Goal: Transaction & Acquisition: Purchase product/service

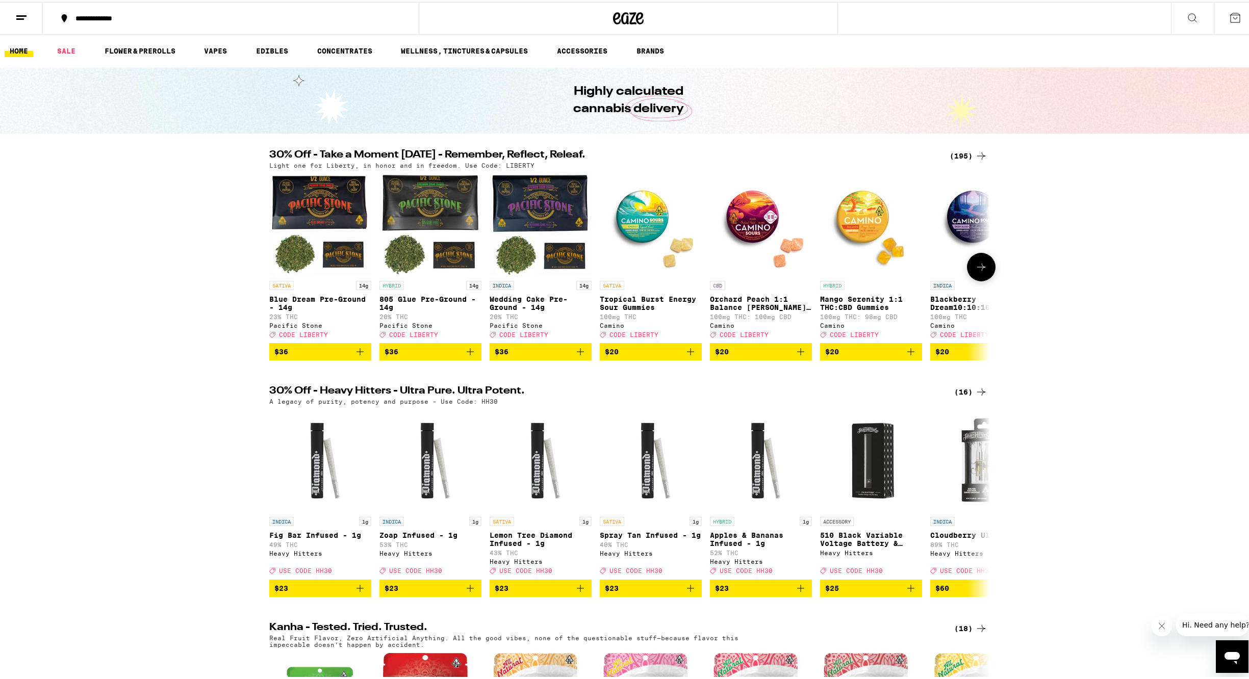
click at [977, 271] on icon at bounding box center [981, 265] width 12 height 12
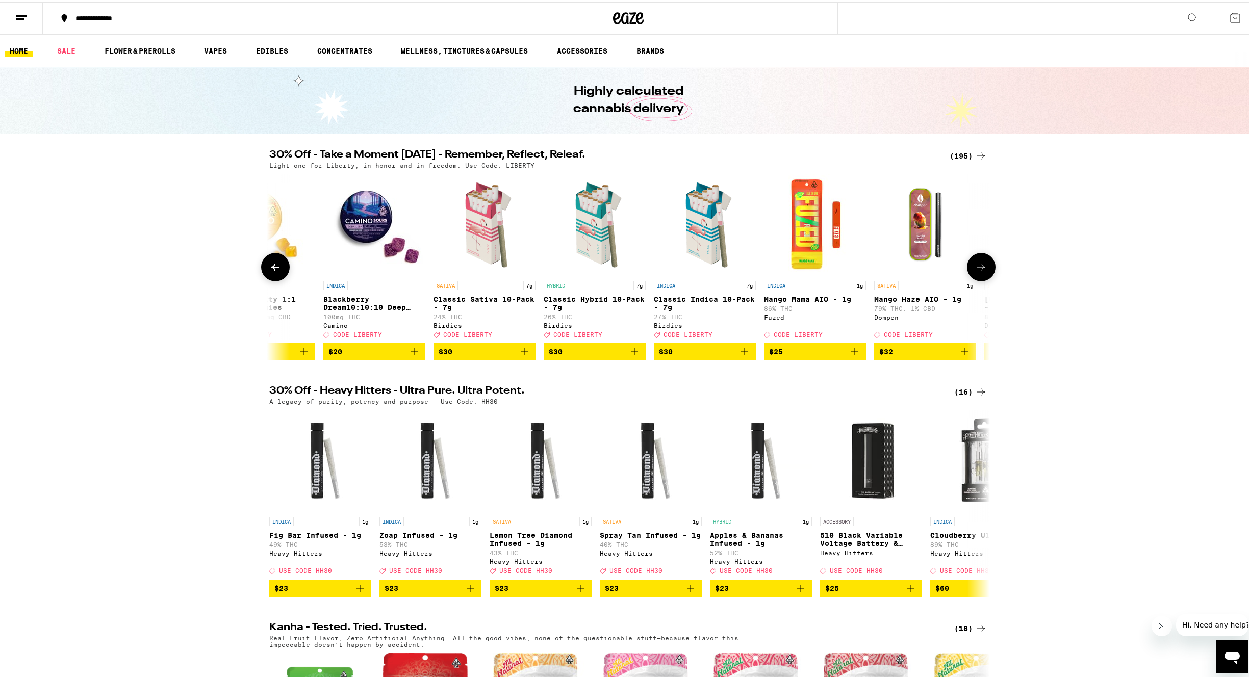
click at [977, 271] on icon at bounding box center [981, 265] width 12 height 12
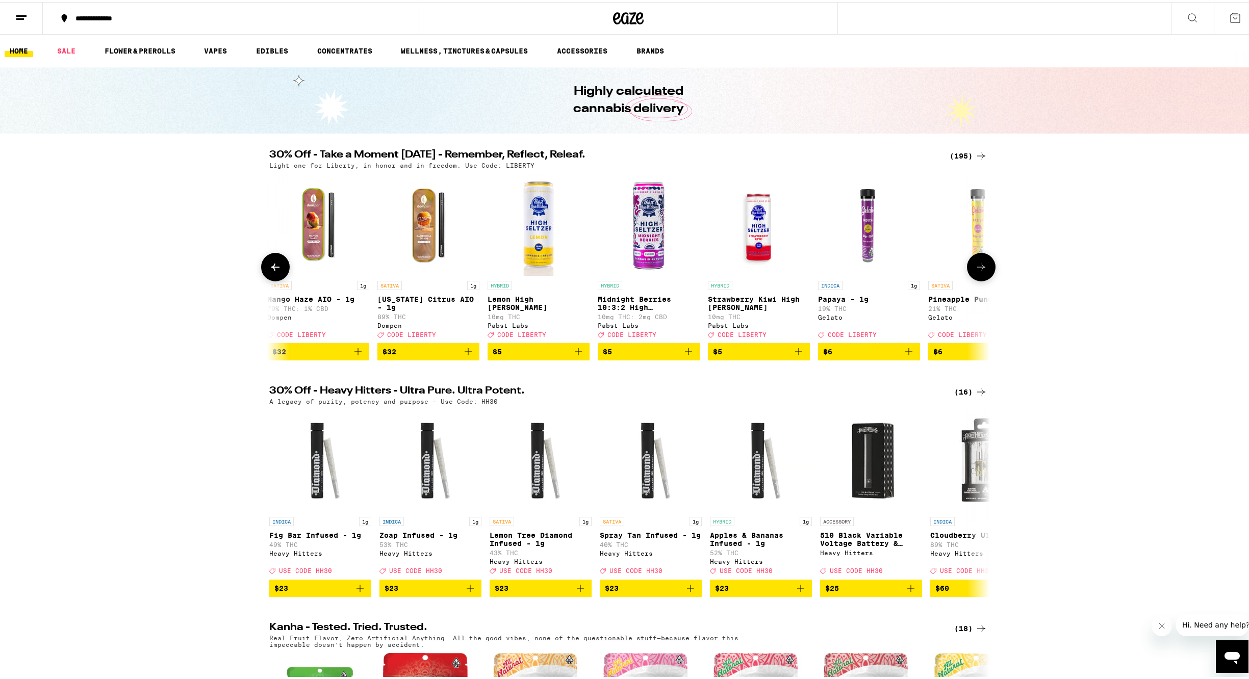
click at [977, 271] on icon at bounding box center [981, 265] width 12 height 12
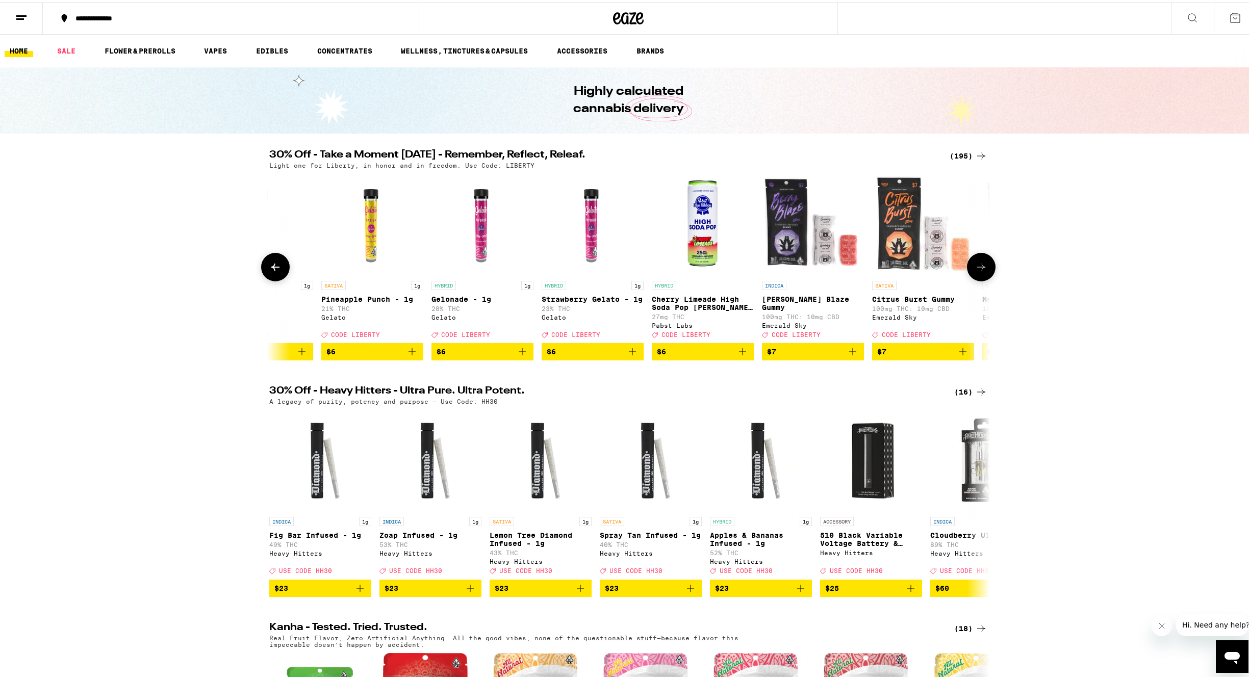
click at [977, 271] on icon at bounding box center [981, 265] width 12 height 12
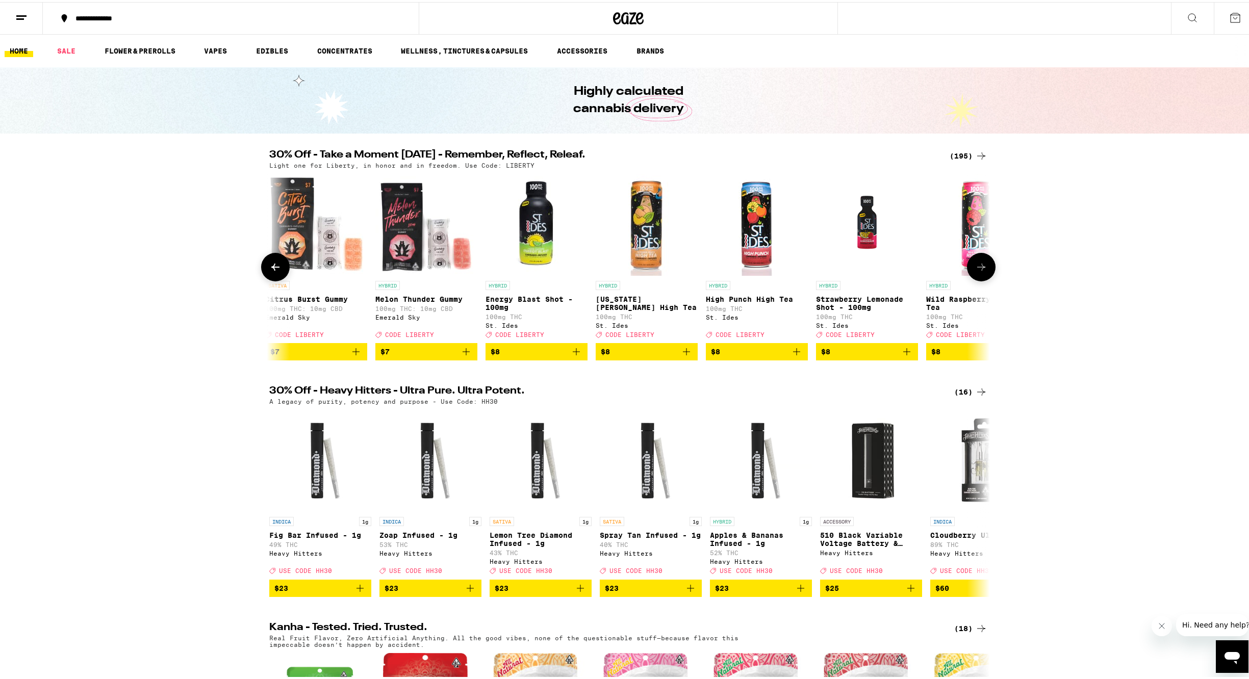
click at [977, 271] on icon at bounding box center [981, 265] width 12 height 12
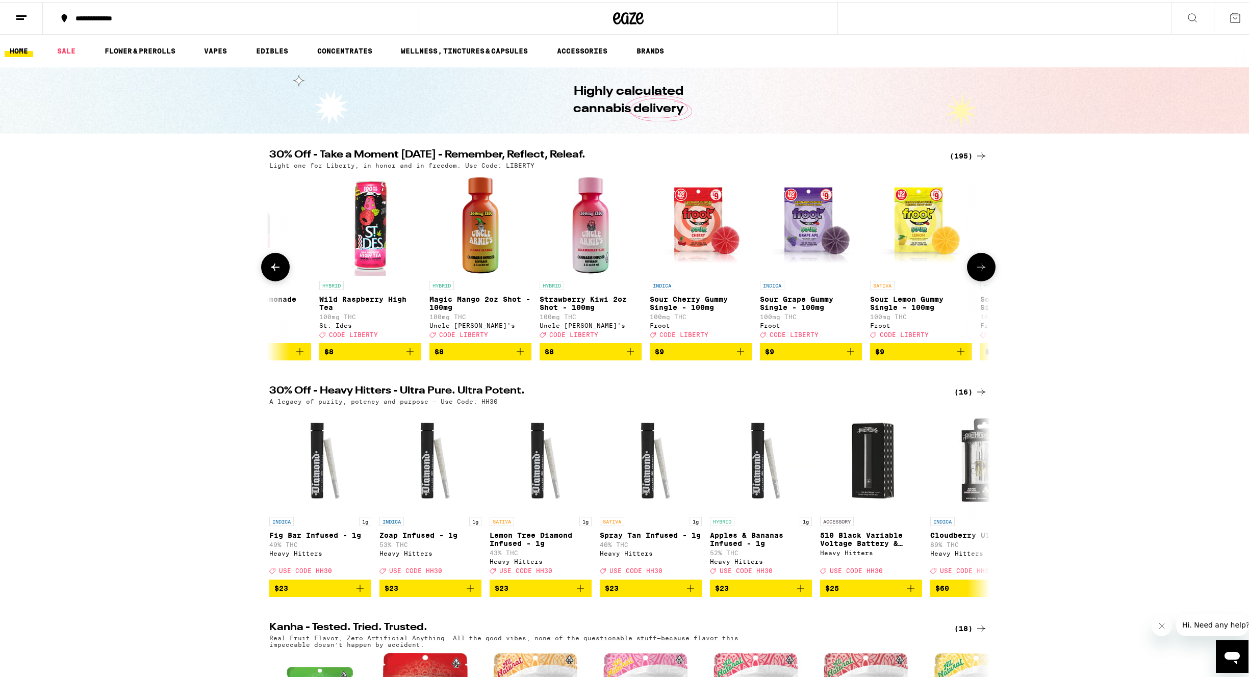
click at [977, 271] on icon at bounding box center [981, 265] width 12 height 12
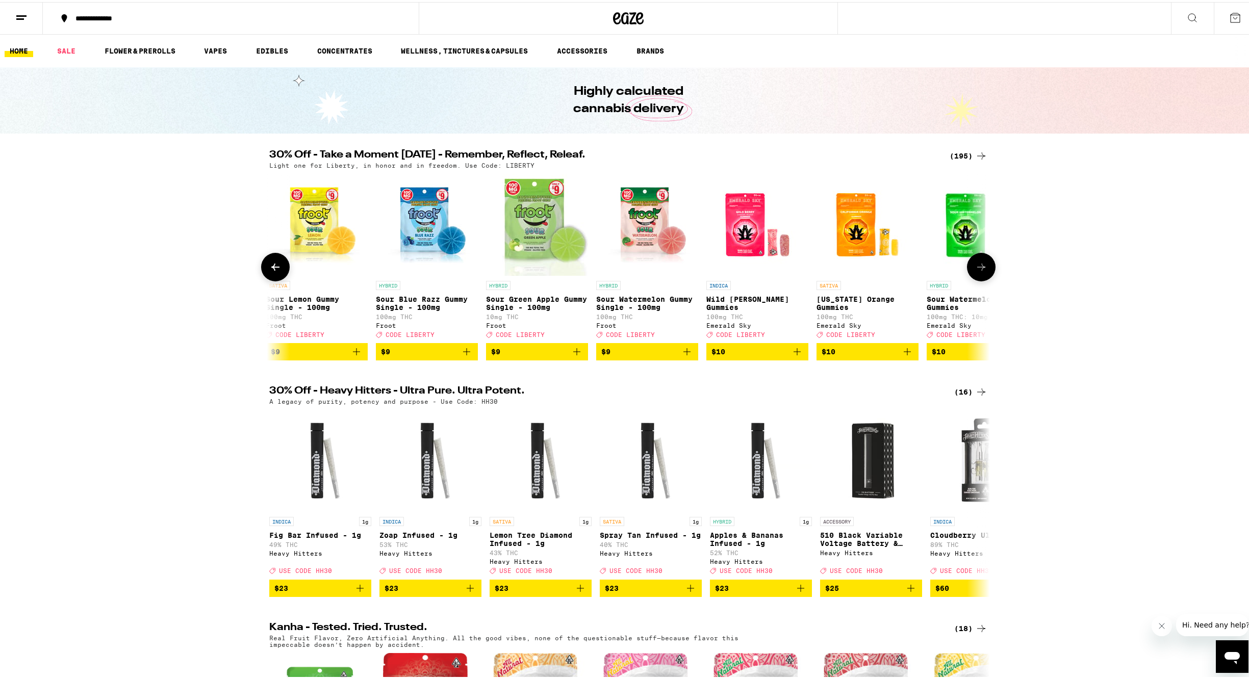
scroll to position [0, 3641]
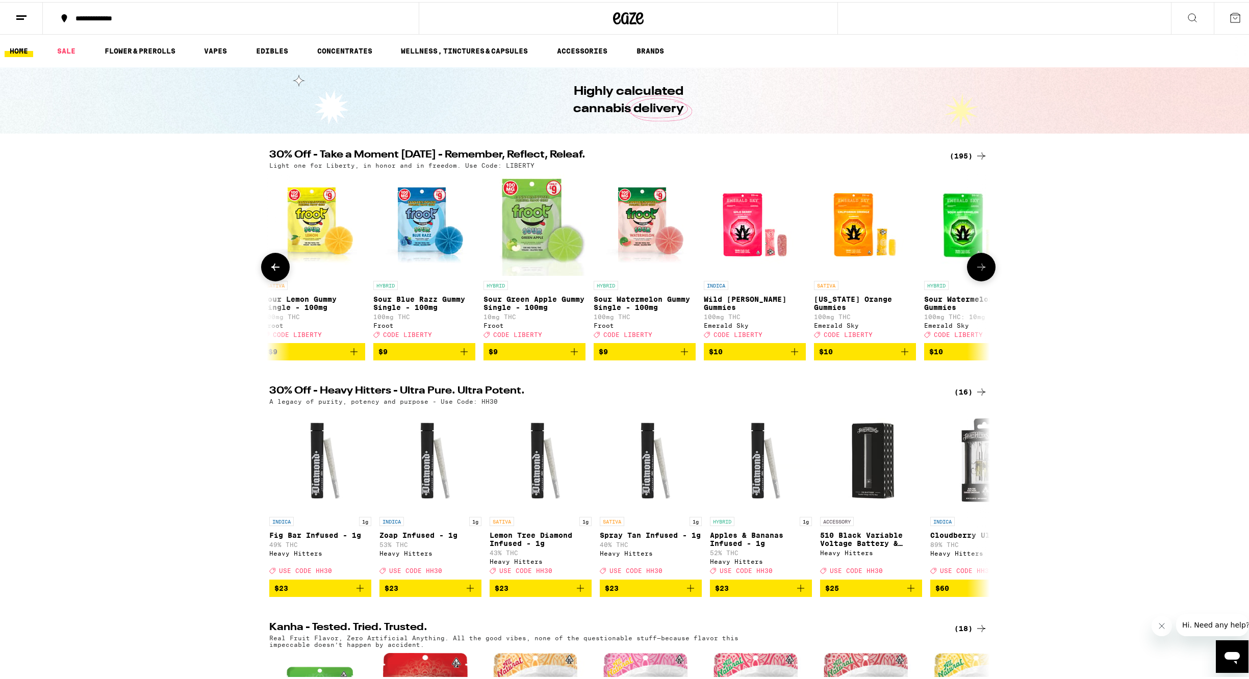
click at [978, 271] on icon at bounding box center [981, 265] width 12 height 12
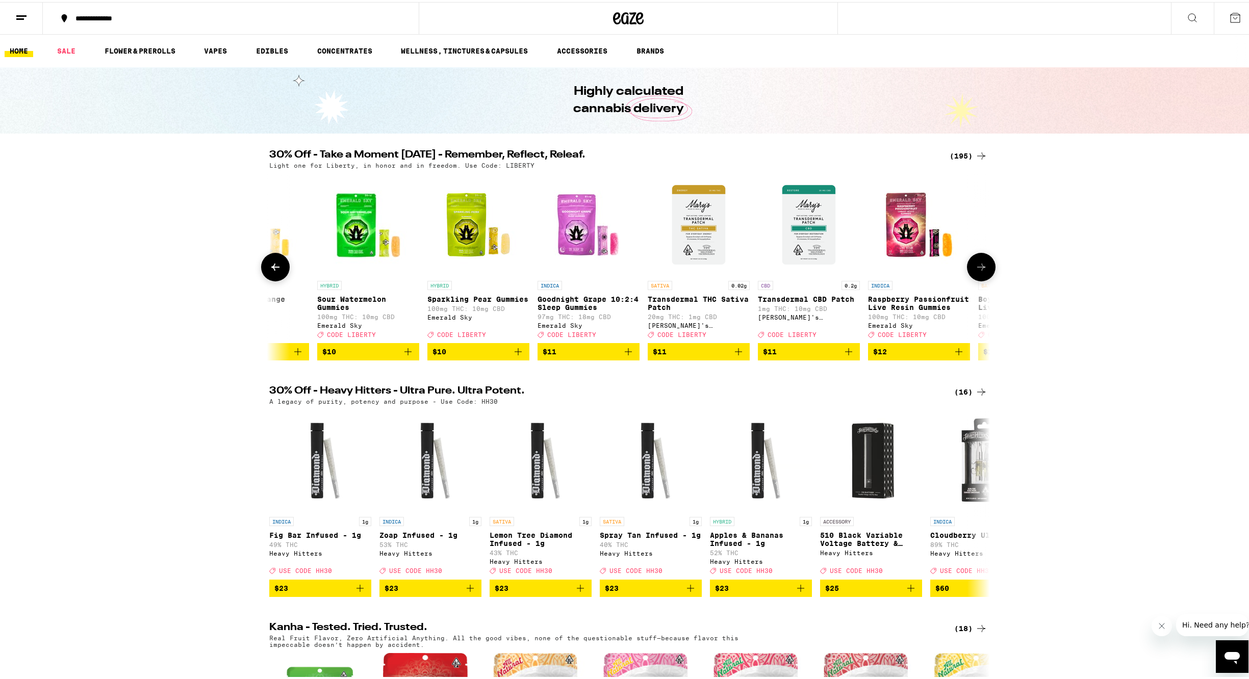
click at [978, 271] on icon at bounding box center [981, 265] width 12 height 12
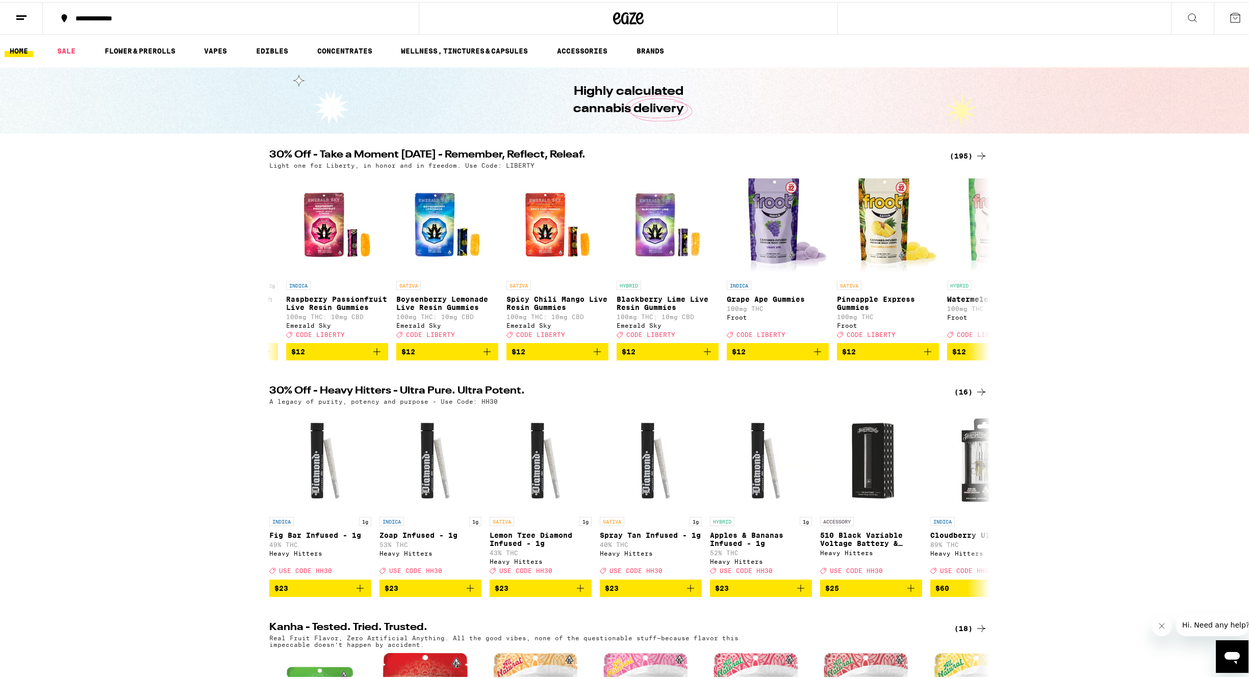
scroll to position [0, 4855]
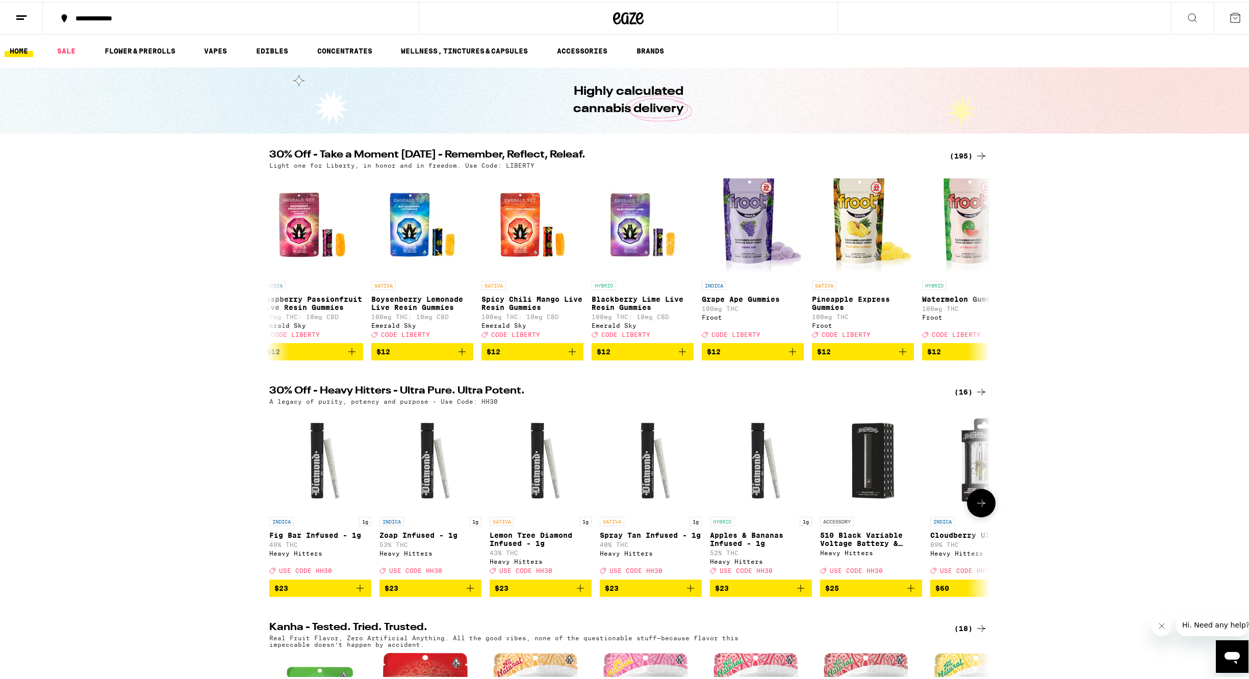
click at [978, 507] on icon at bounding box center [981, 501] width 12 height 12
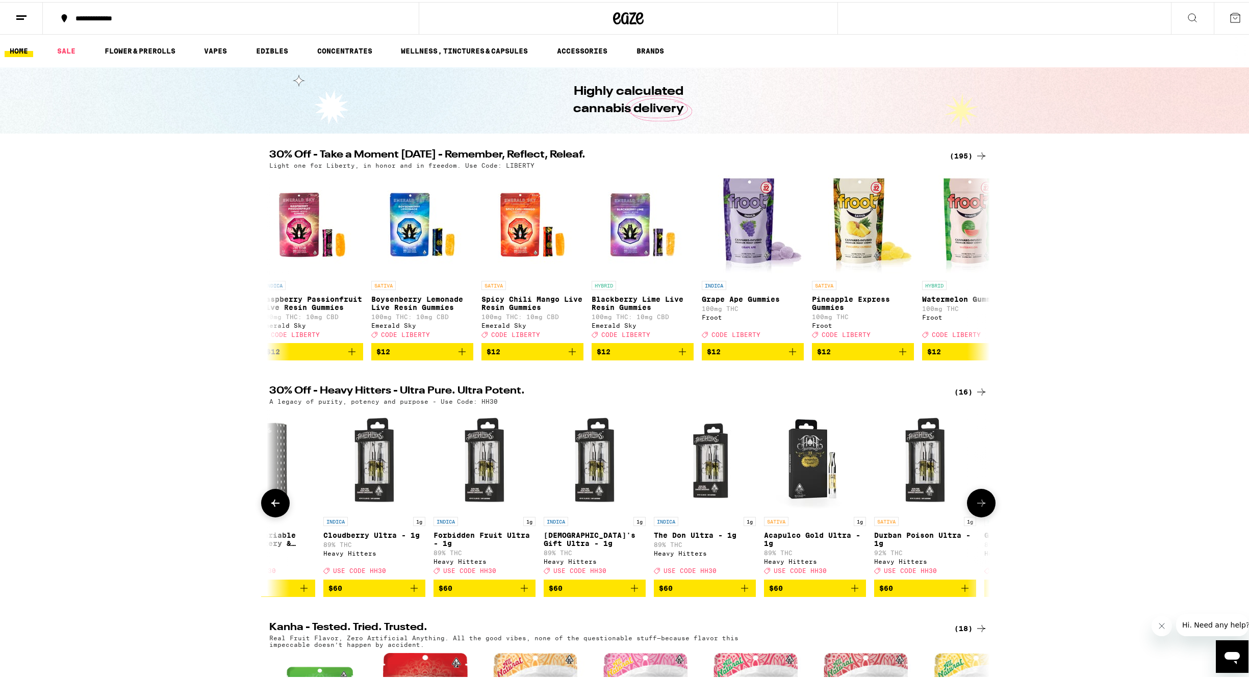
click at [978, 507] on icon at bounding box center [981, 501] width 12 height 12
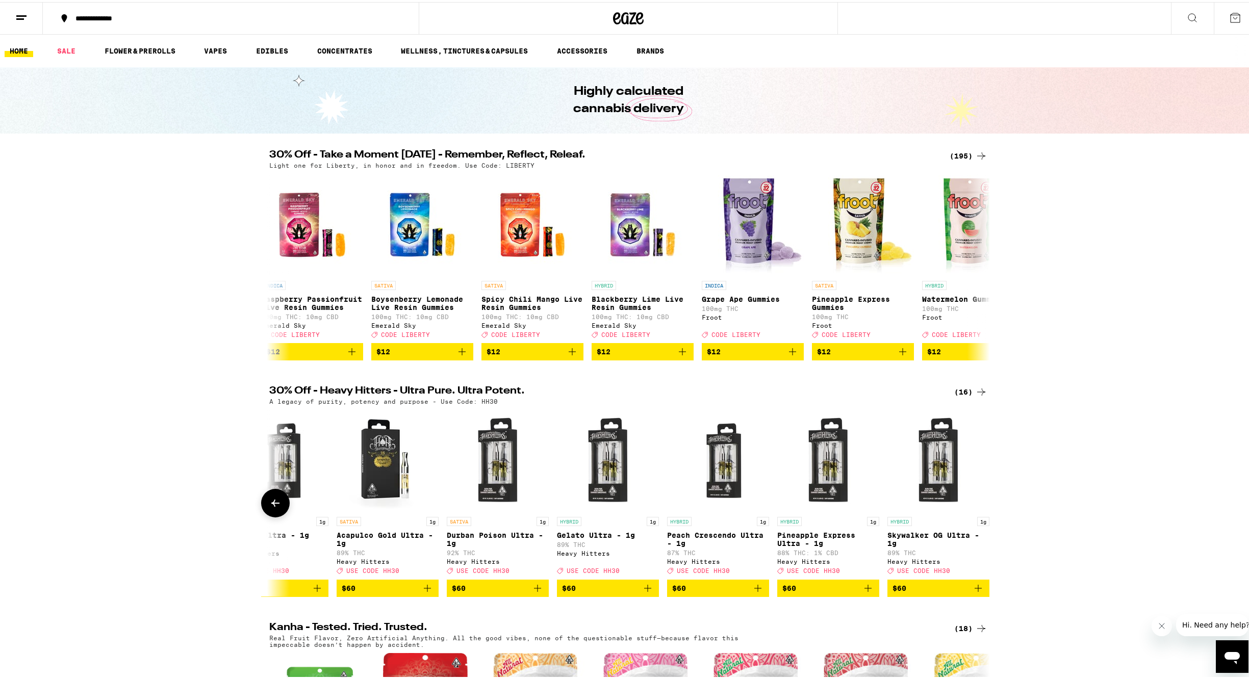
scroll to position [0, 1044]
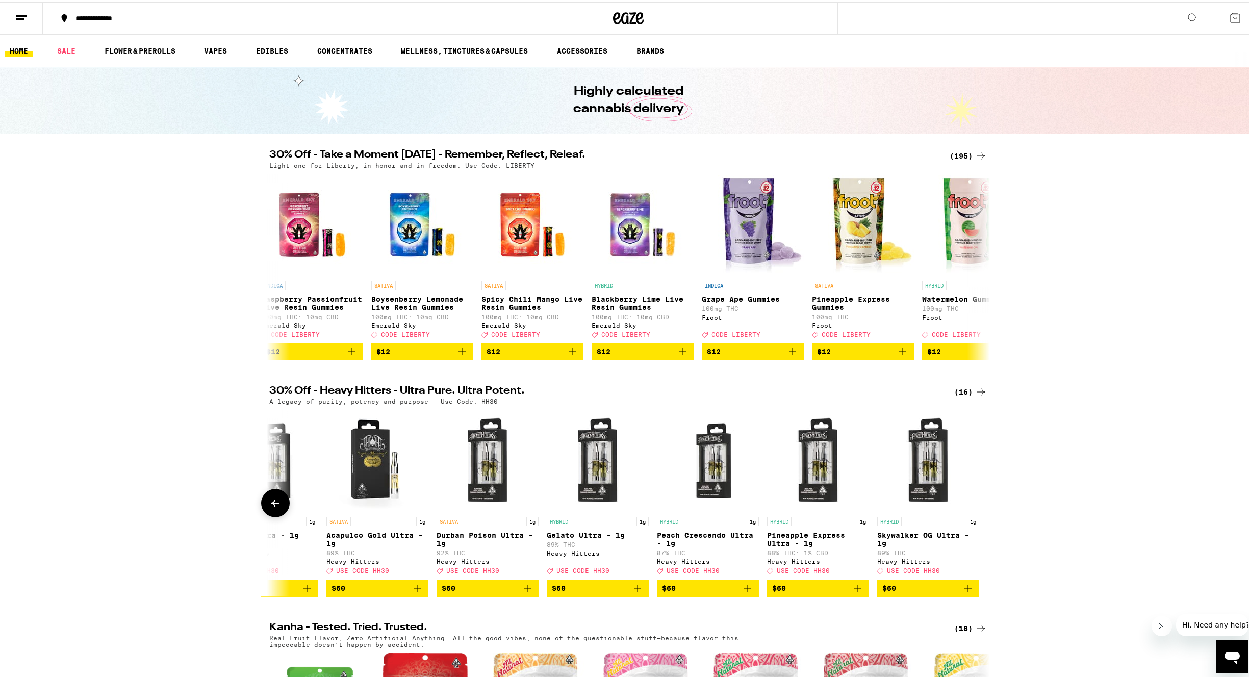
click at [978, 513] on div at bounding box center [981, 501] width 29 height 29
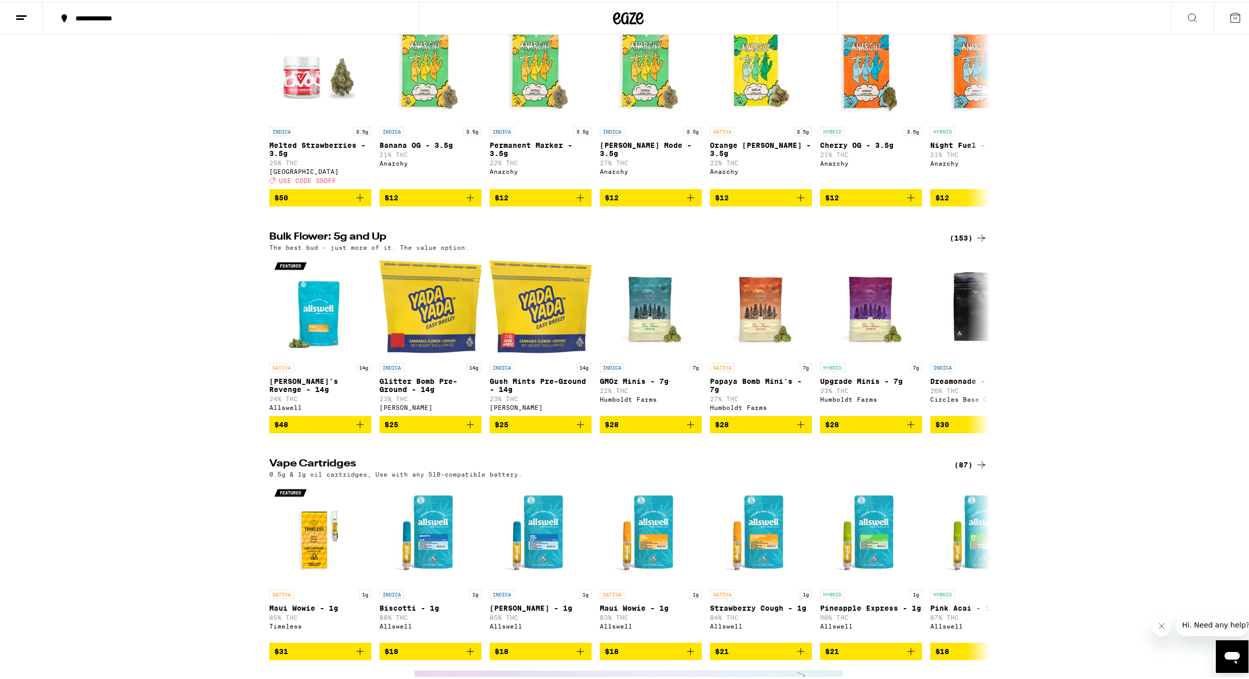
scroll to position [1318, 0]
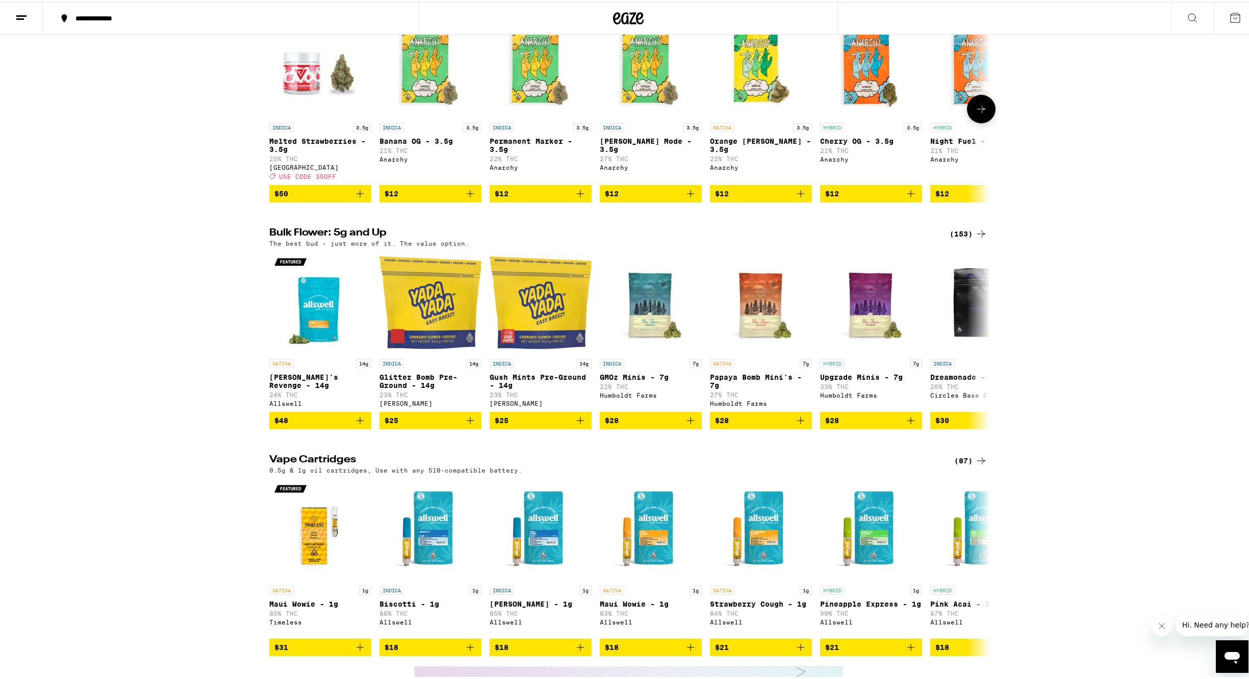
click at [979, 113] on icon at bounding box center [981, 107] width 12 height 12
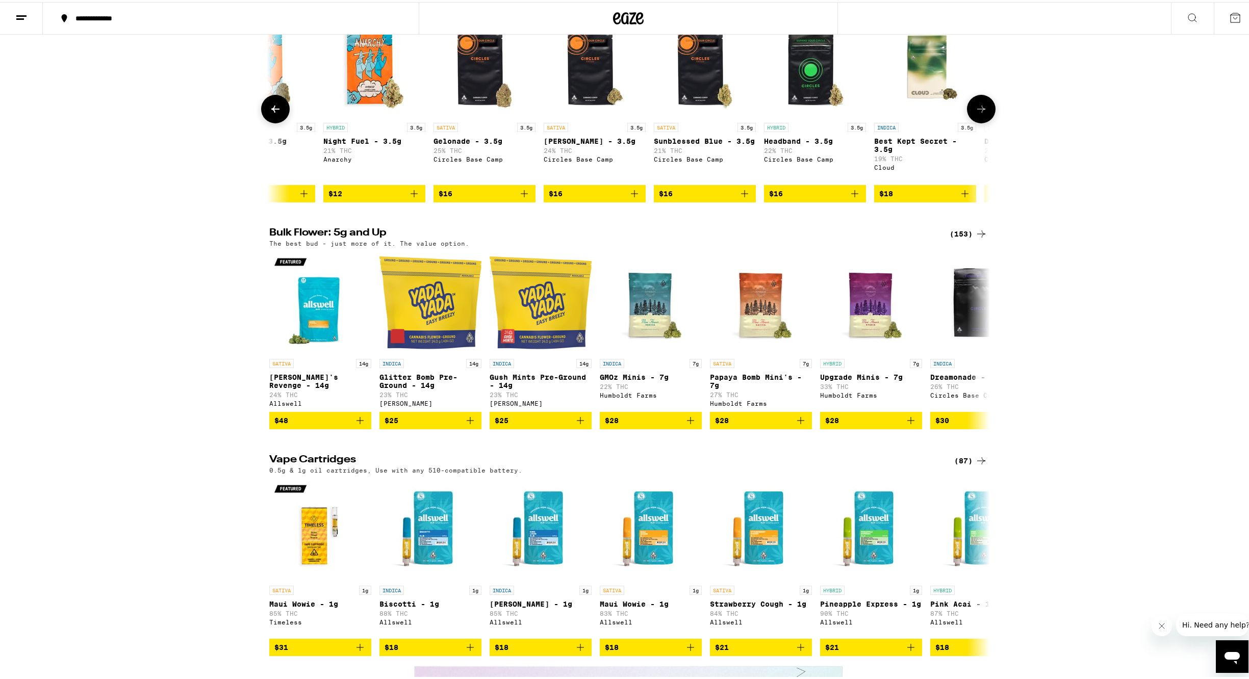
click at [979, 113] on icon at bounding box center [981, 107] width 12 height 12
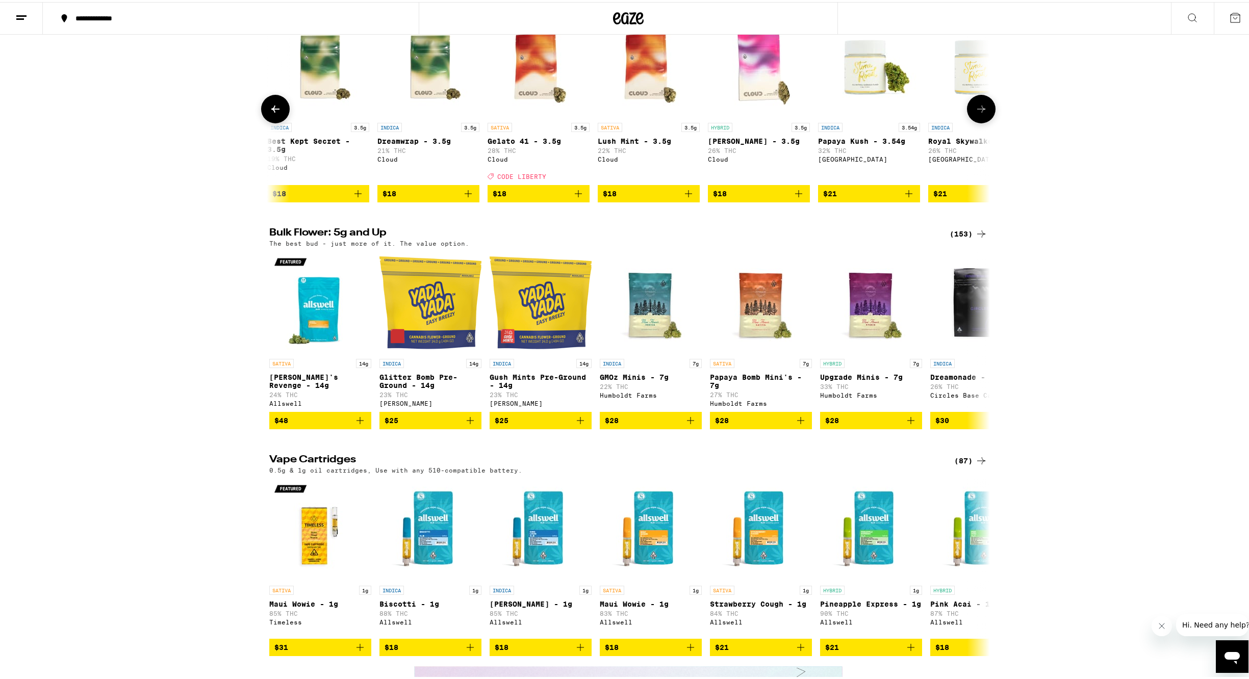
click at [979, 113] on icon at bounding box center [981, 107] width 12 height 12
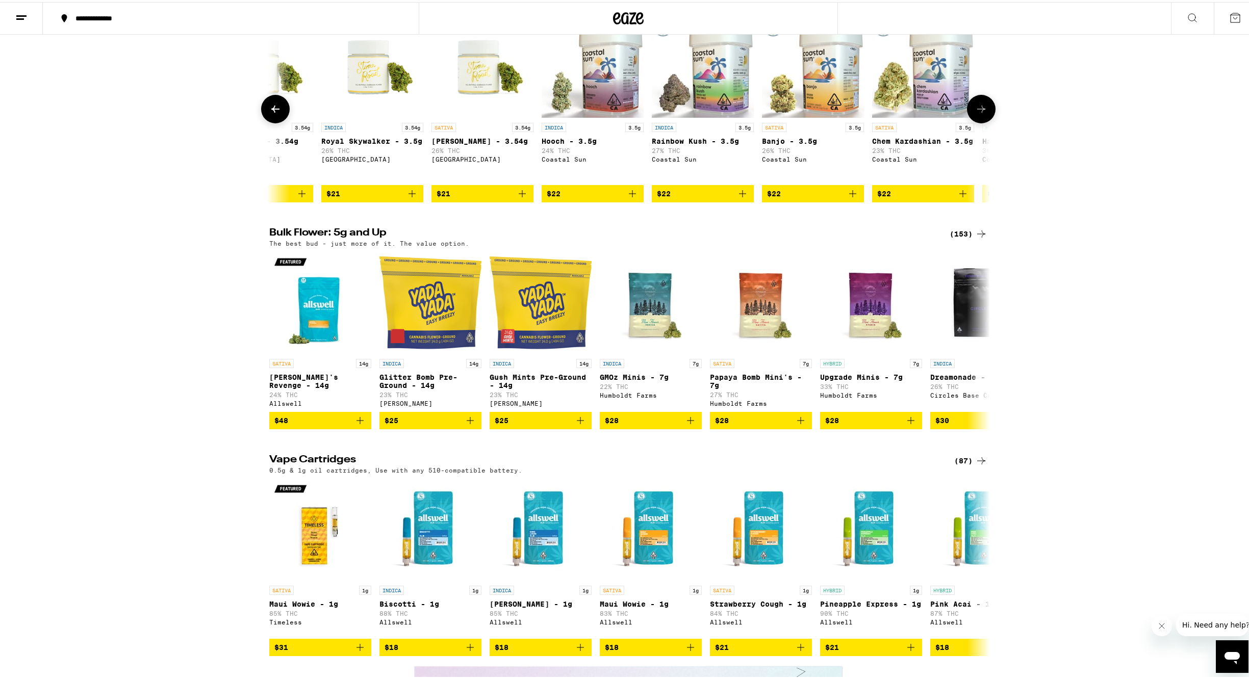
click at [979, 113] on icon at bounding box center [981, 107] width 12 height 12
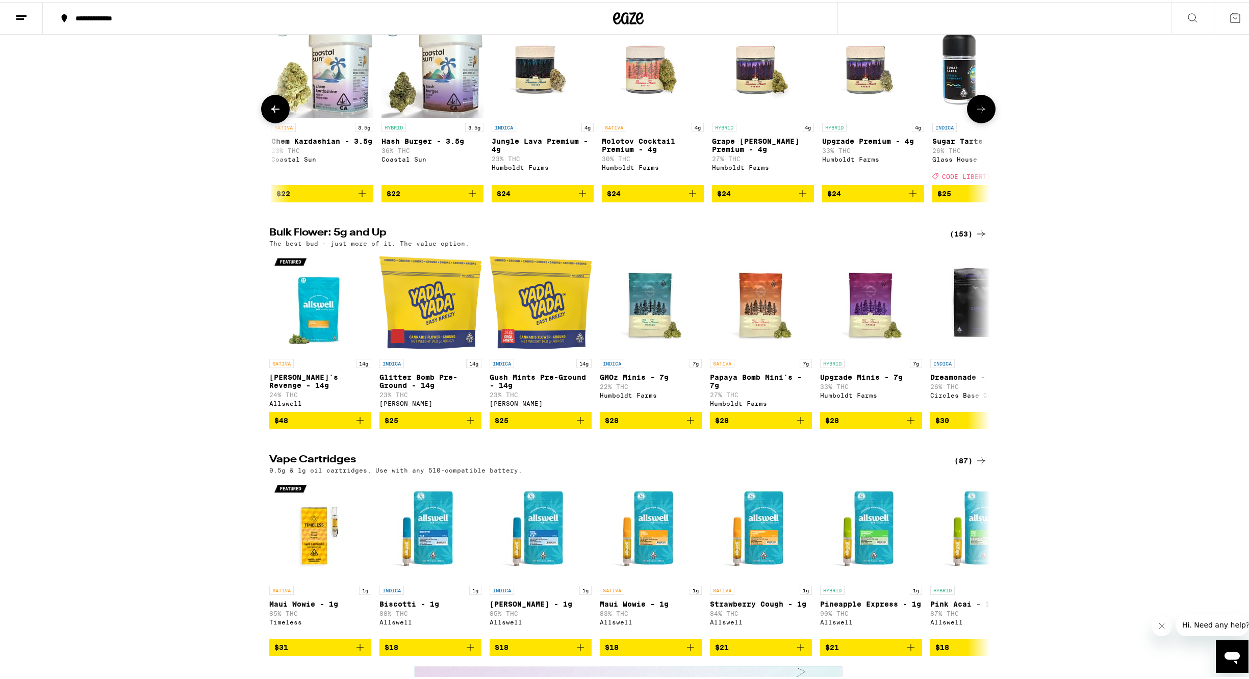
scroll to position [0, 2427]
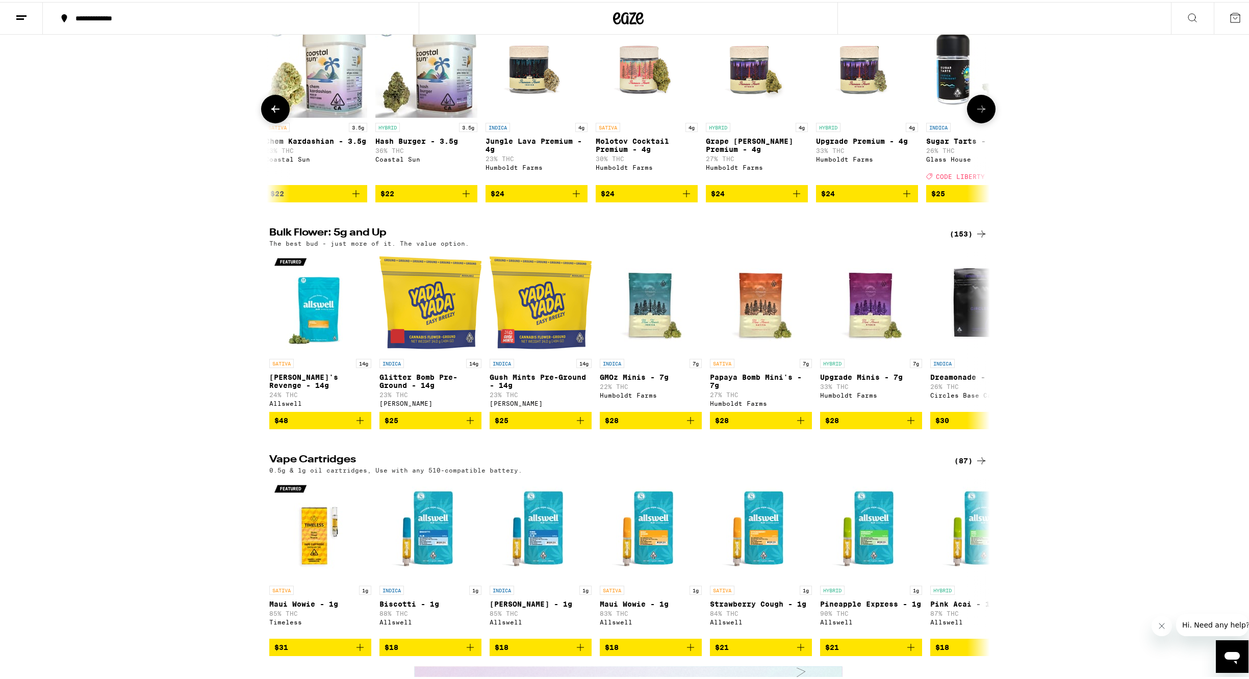
click at [979, 113] on icon at bounding box center [981, 107] width 12 height 12
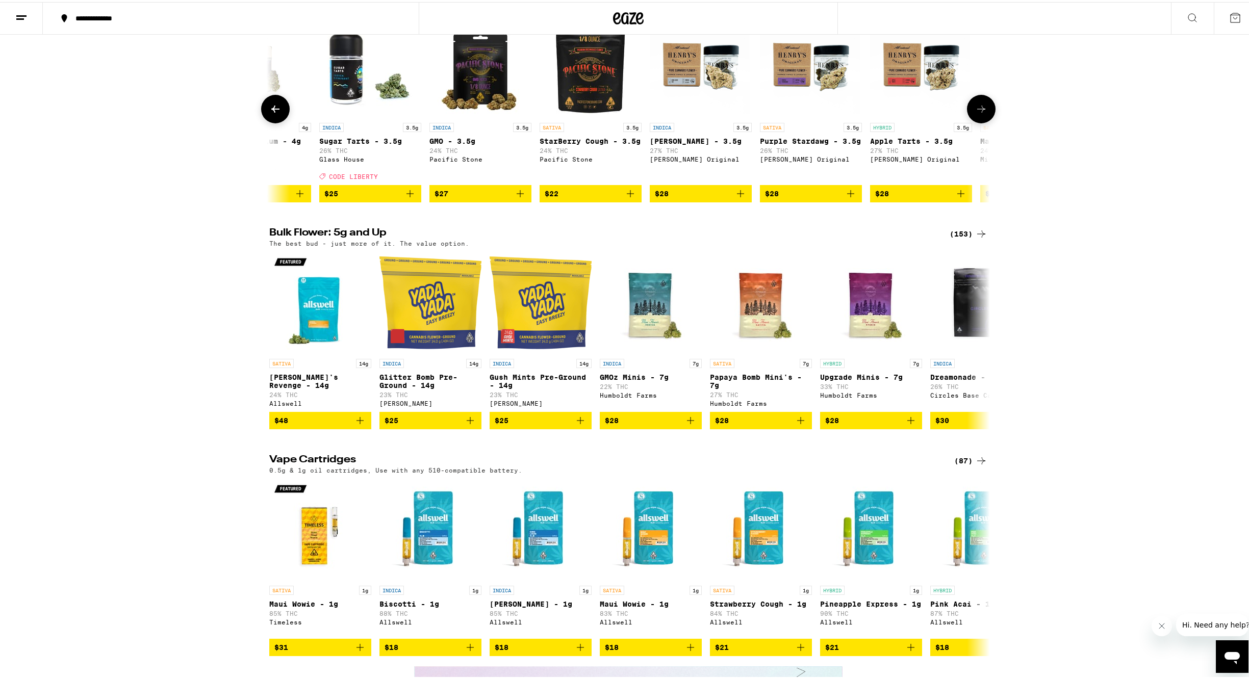
click at [979, 113] on icon at bounding box center [981, 107] width 12 height 12
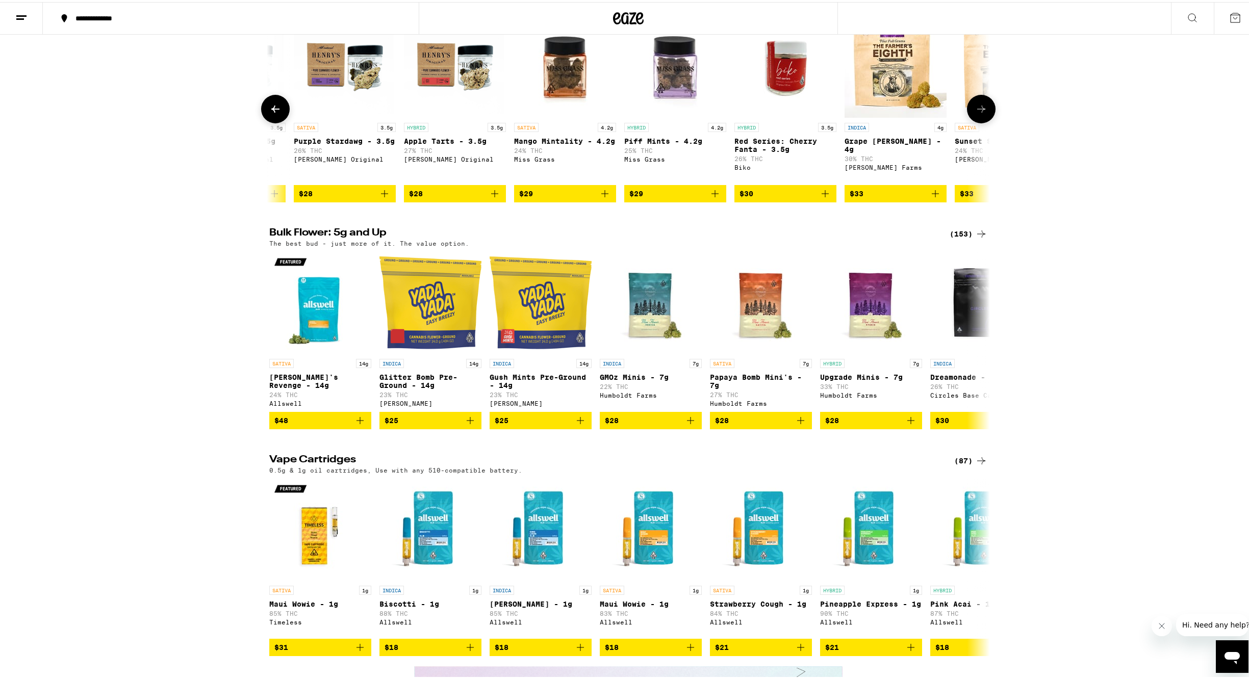
scroll to position [0, 3641]
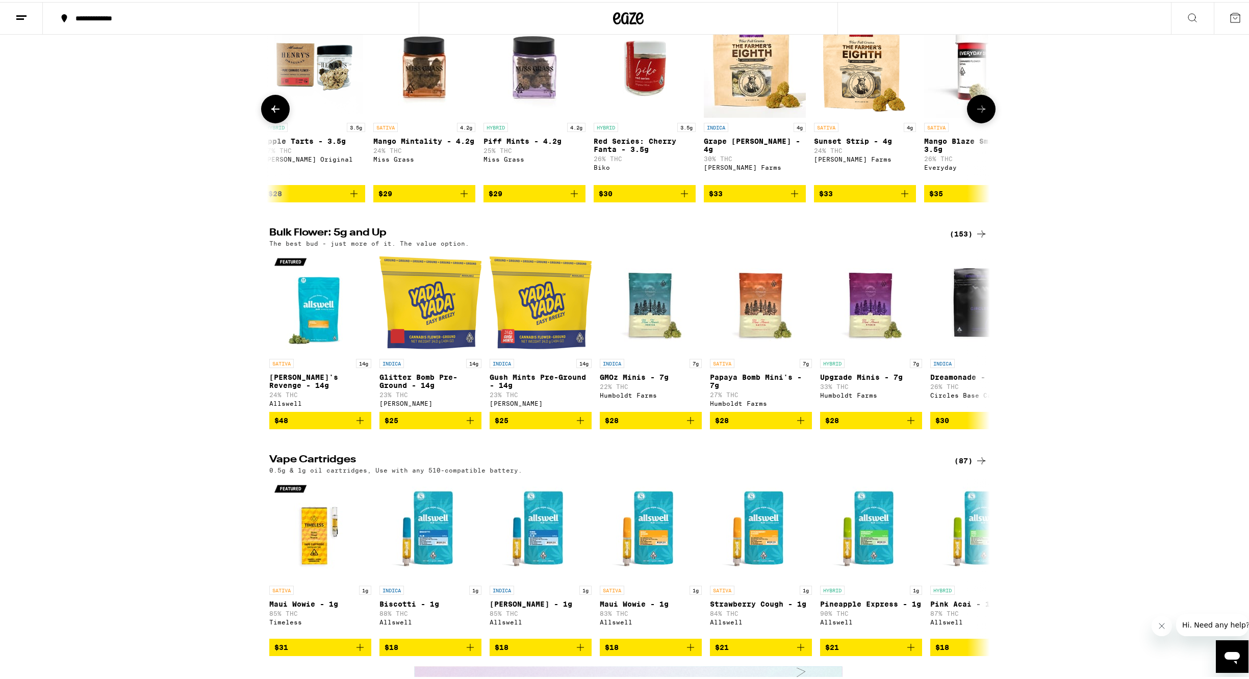
click at [979, 113] on icon at bounding box center [981, 107] width 12 height 12
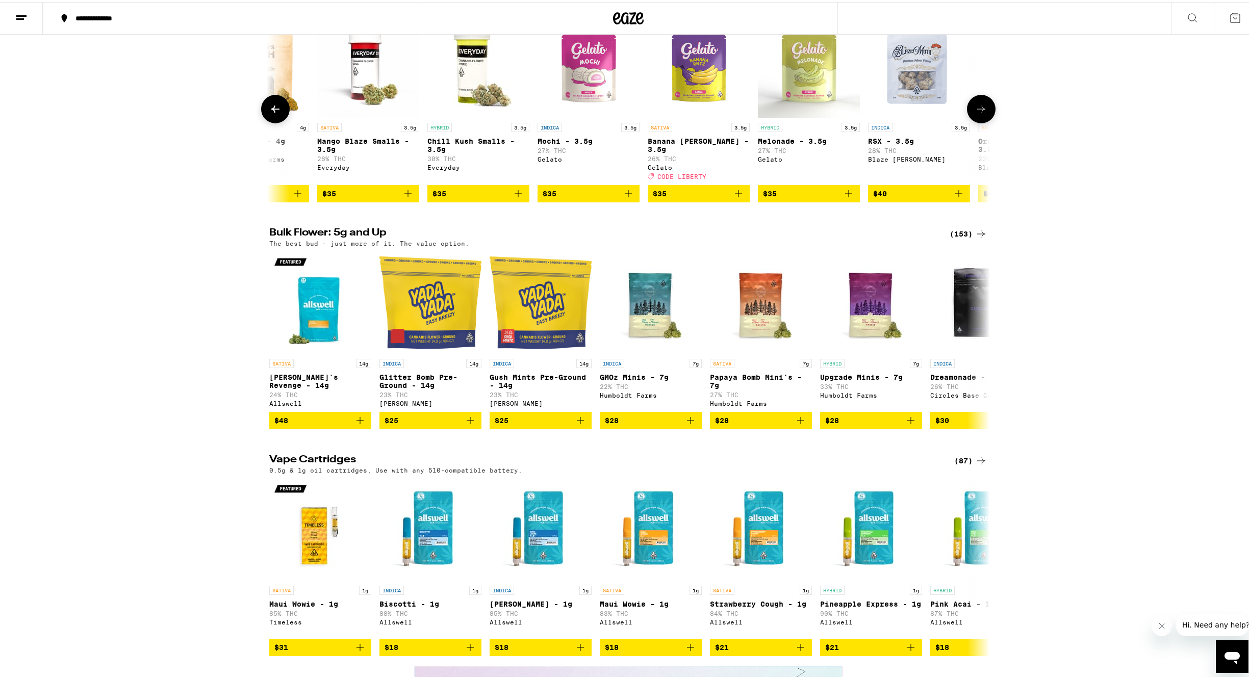
click at [979, 113] on icon at bounding box center [981, 107] width 12 height 12
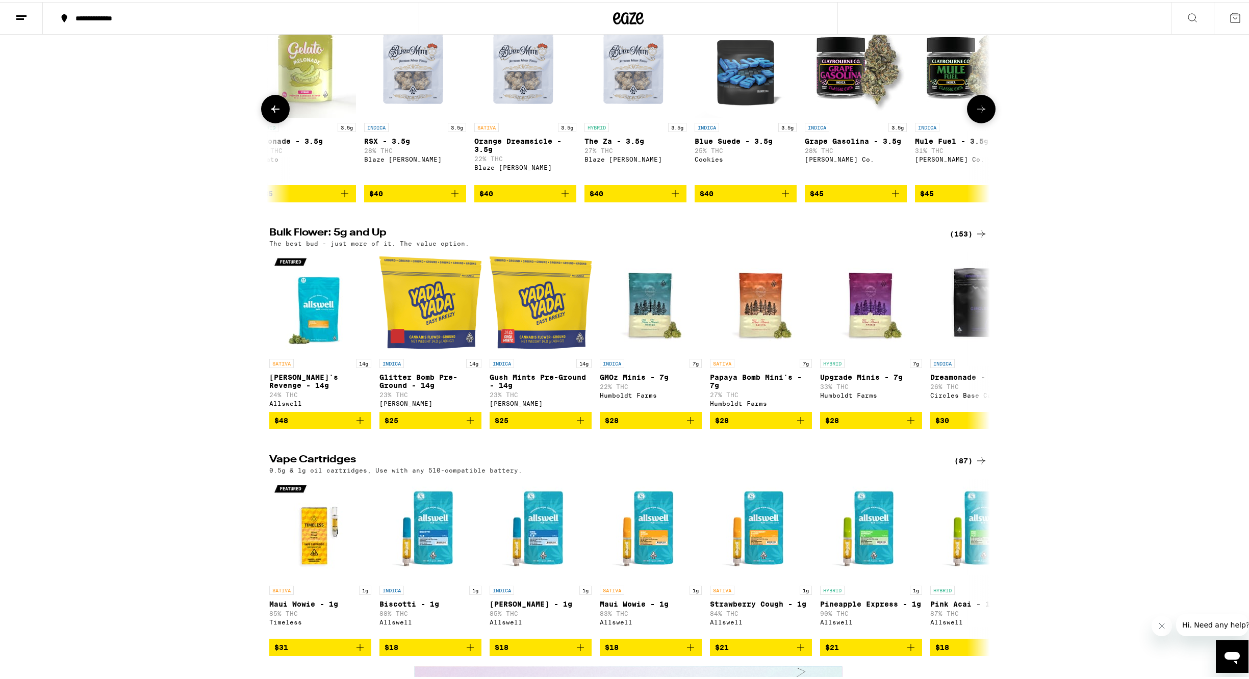
scroll to position [0, 4855]
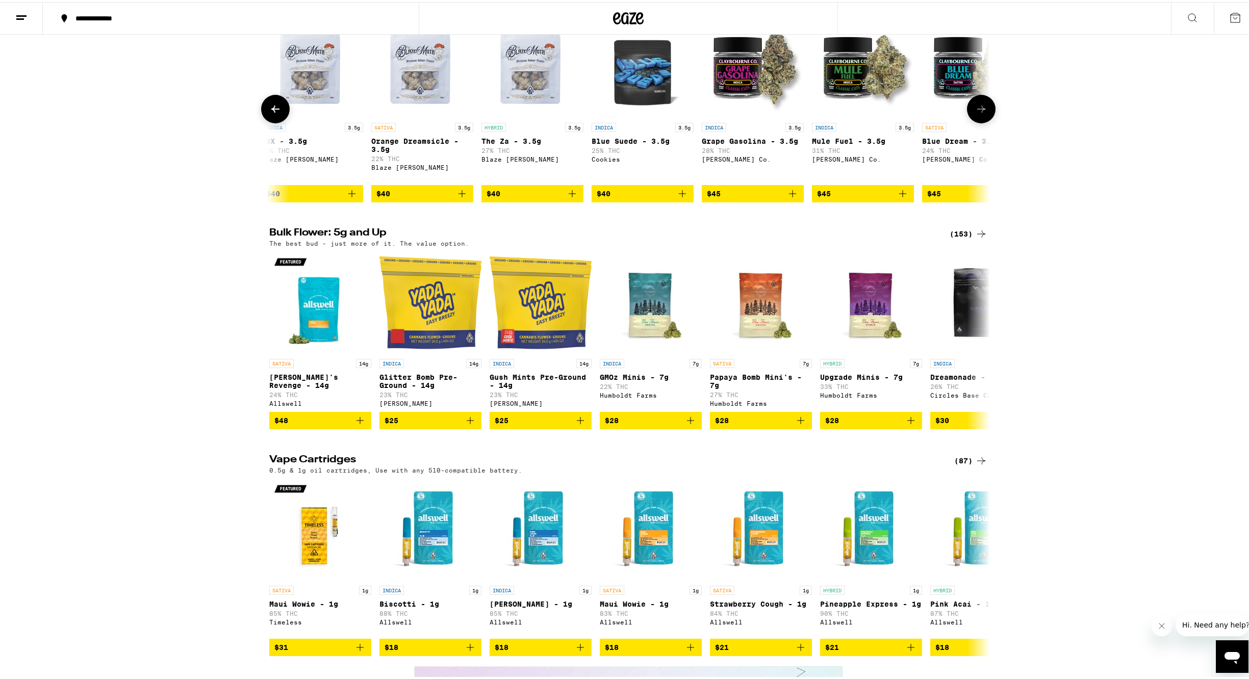
click at [979, 113] on icon at bounding box center [981, 107] width 12 height 12
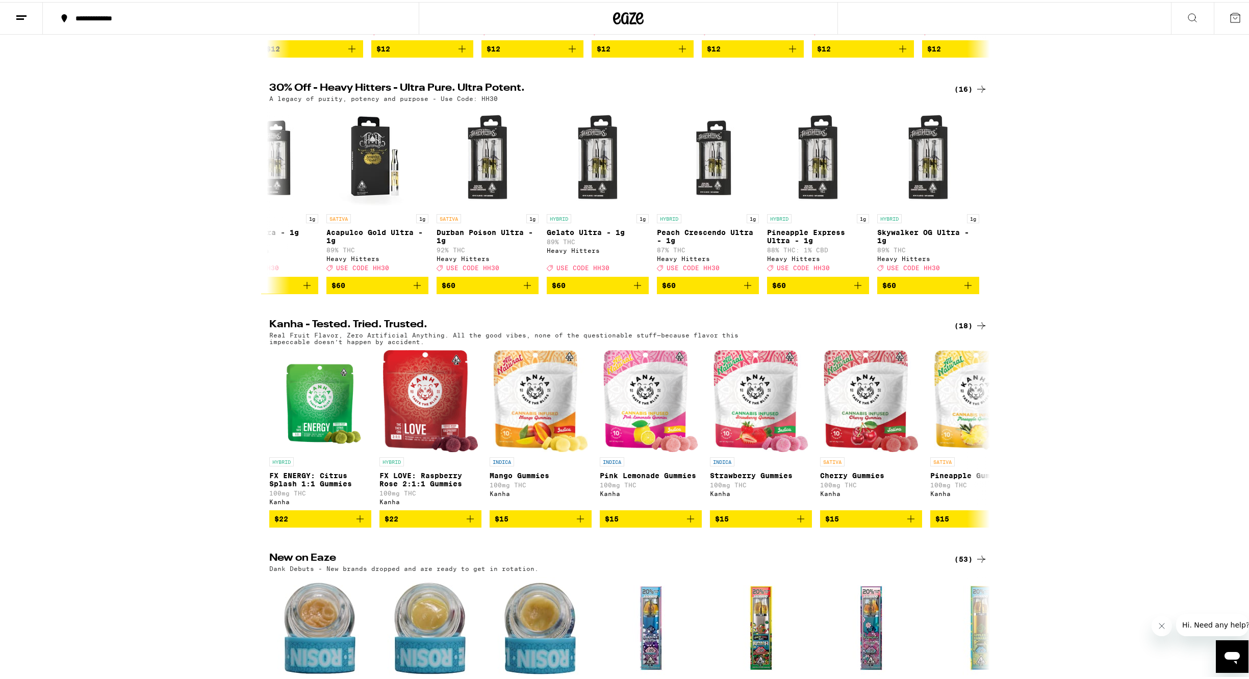
scroll to position [0, 0]
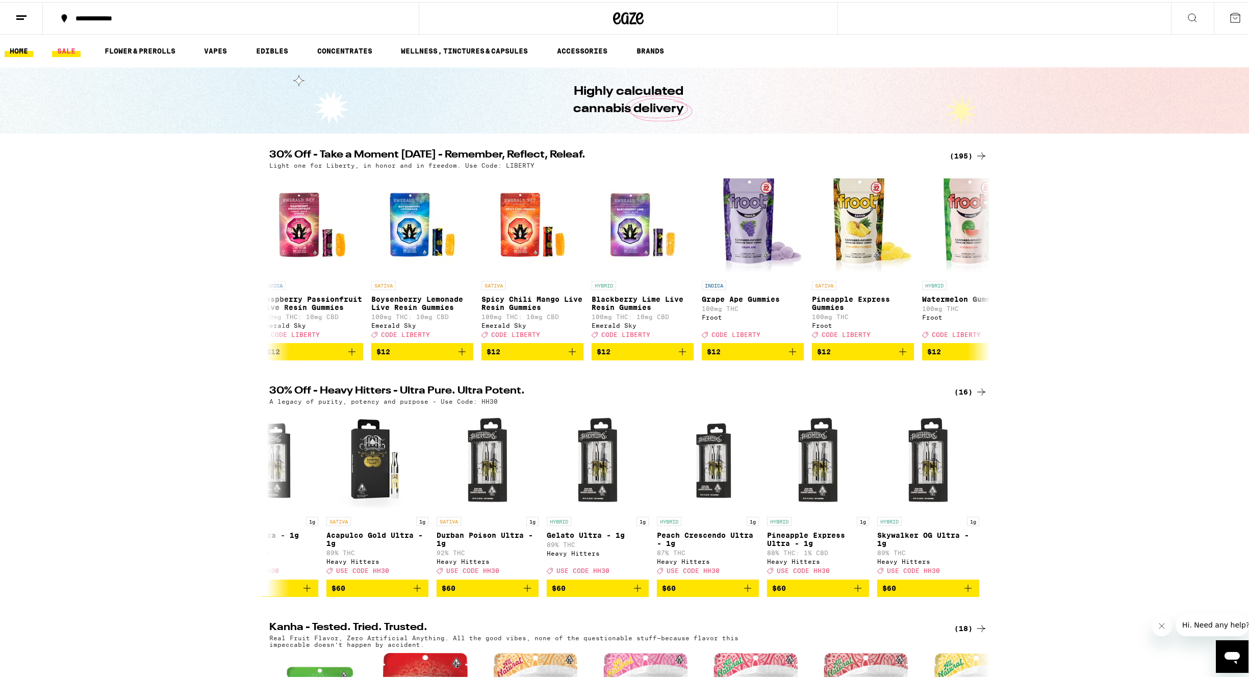
click at [66, 47] on link "SALE" at bounding box center [66, 49] width 29 height 12
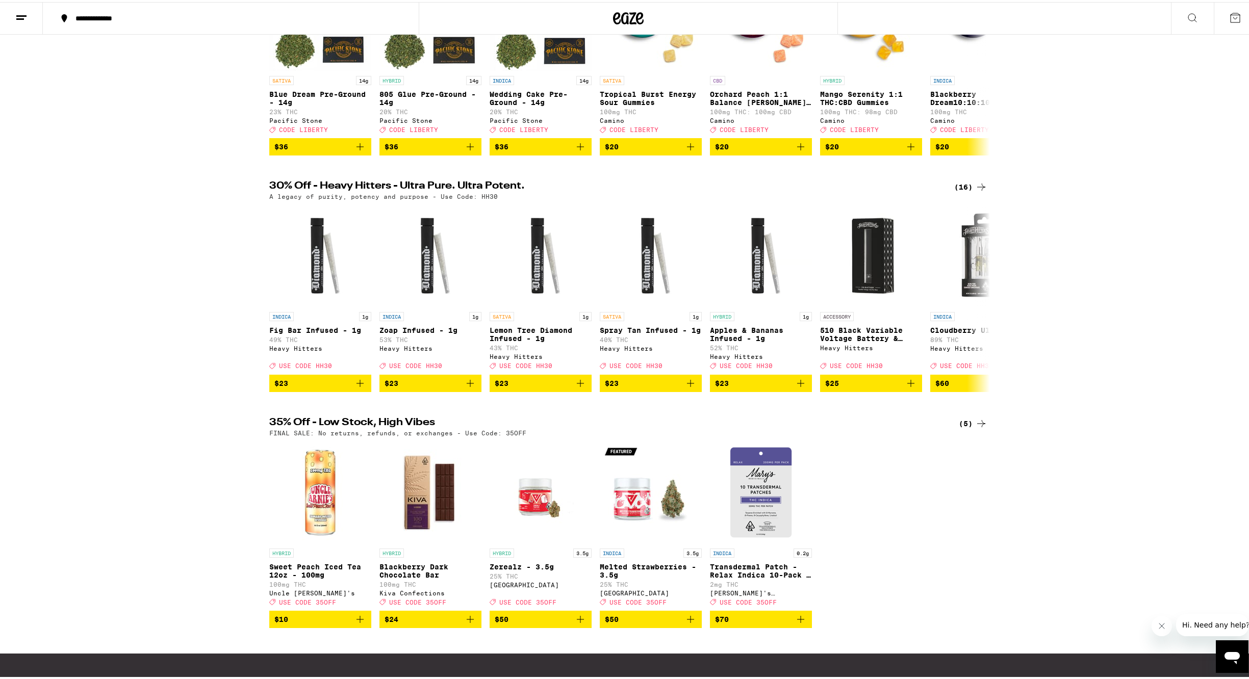
scroll to position [199, 0]
